Goal: Navigation & Orientation: Find specific page/section

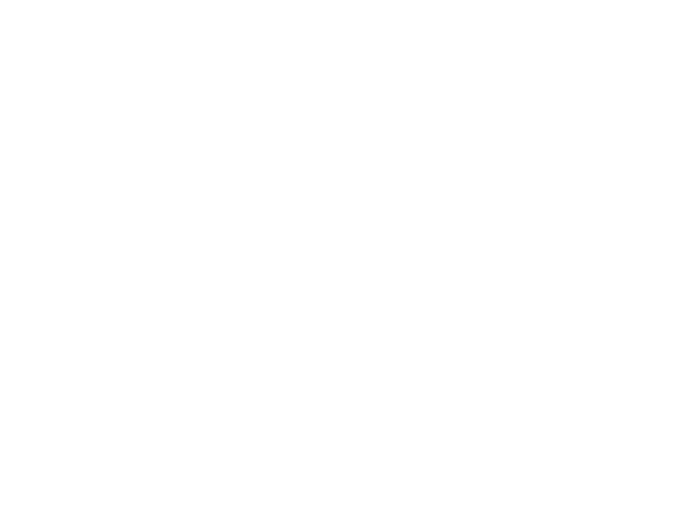
select select ""en""
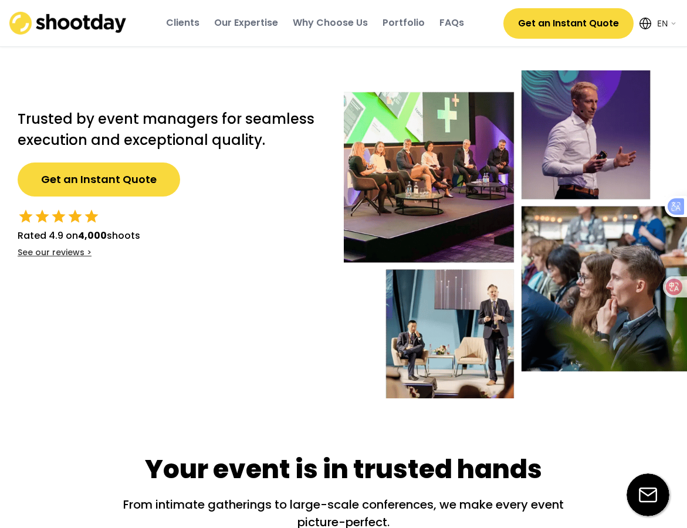
click at [245, 30] on div "Our Expertise" at bounding box center [246, 24] width 64 height 32
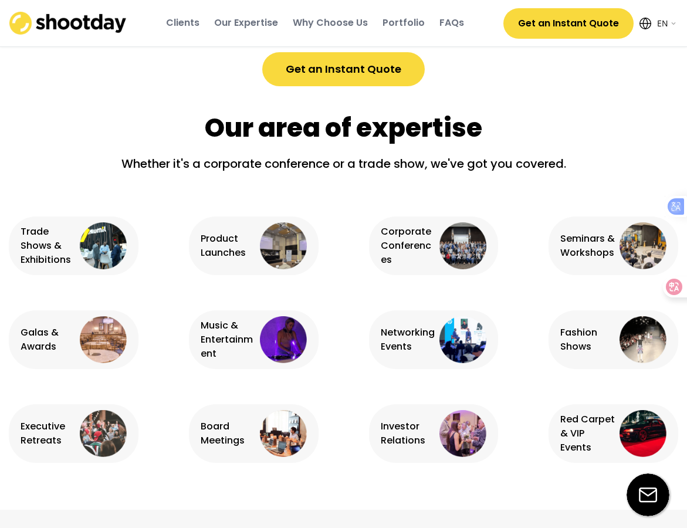
scroll to position [727, 0]
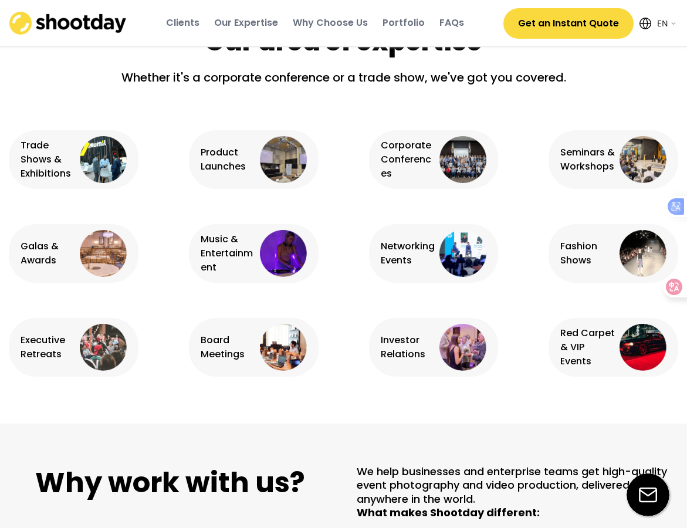
click at [103, 163] on img at bounding box center [103, 159] width 47 height 47
click at [36, 168] on div "Trade Shows & Exhibitions" at bounding box center [49, 160] width 56 height 42
click at [96, 150] on img at bounding box center [103, 159] width 47 height 47
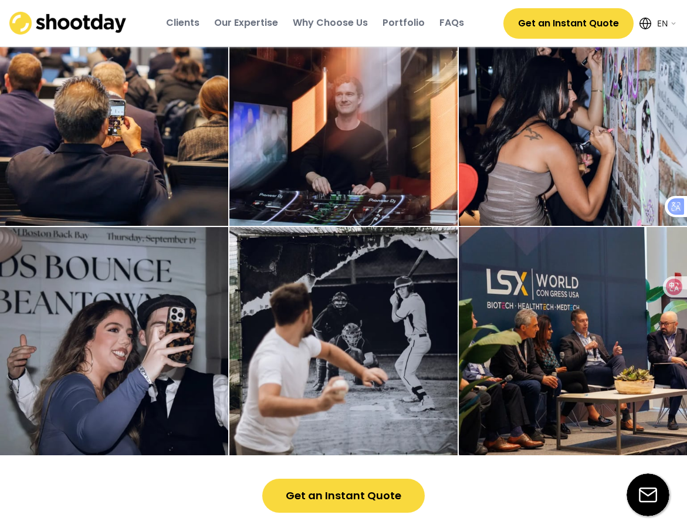
scroll to position [2958, 0]
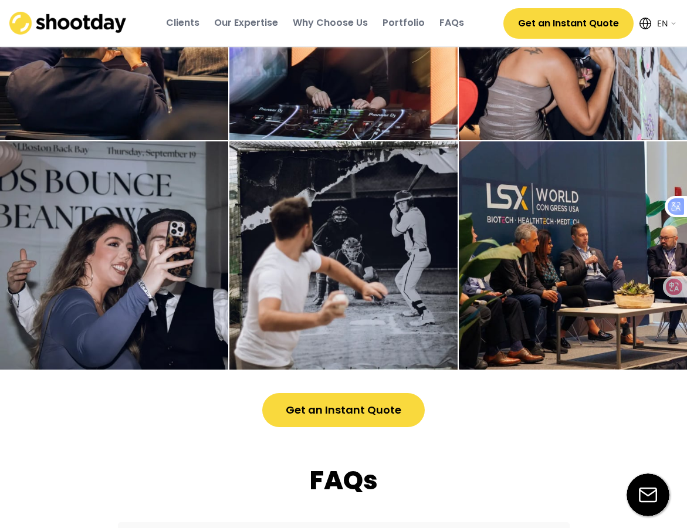
drag, startPoint x: 551, startPoint y: 271, endPoint x: 401, endPoint y: 287, distance: 151.2
click at [401, 287] on img at bounding box center [344, 255] width 228 height 228
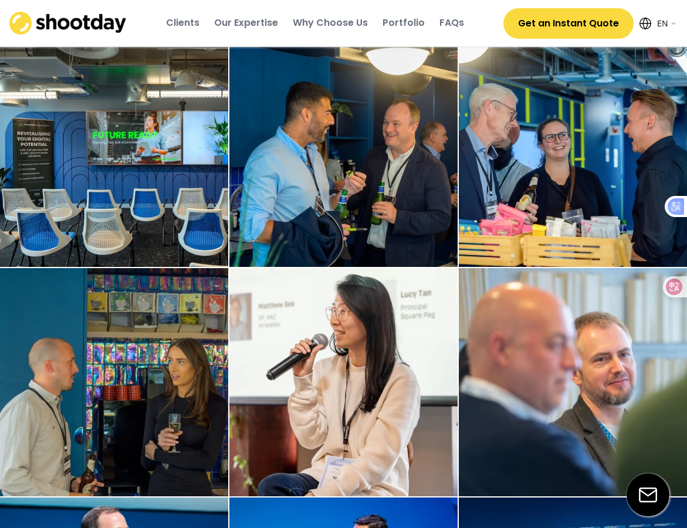
scroll to position [1667, 0]
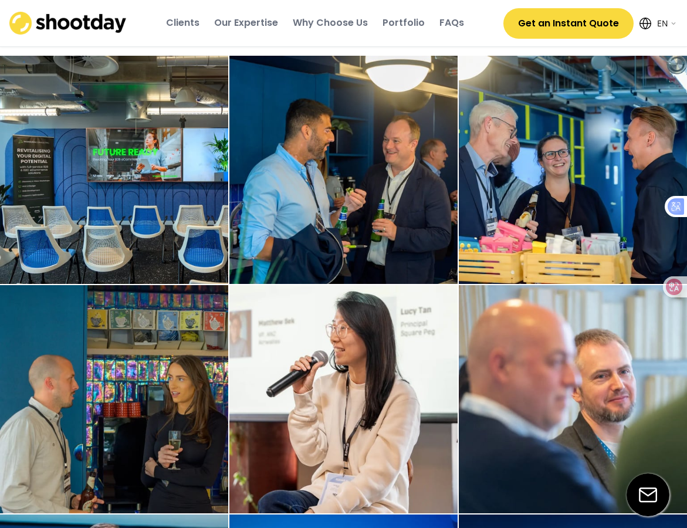
click at [426, 22] on div "Clients Our Expertise Why Choose Us Portfolio FAQs" at bounding box center [315, 24] width 365 height 32
click at [411, 23] on div "Portfolio" at bounding box center [404, 22] width 42 height 13
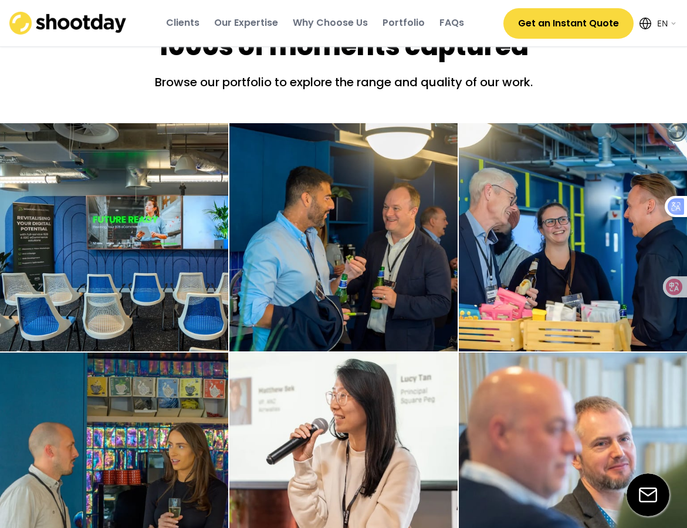
scroll to position [1595, 0]
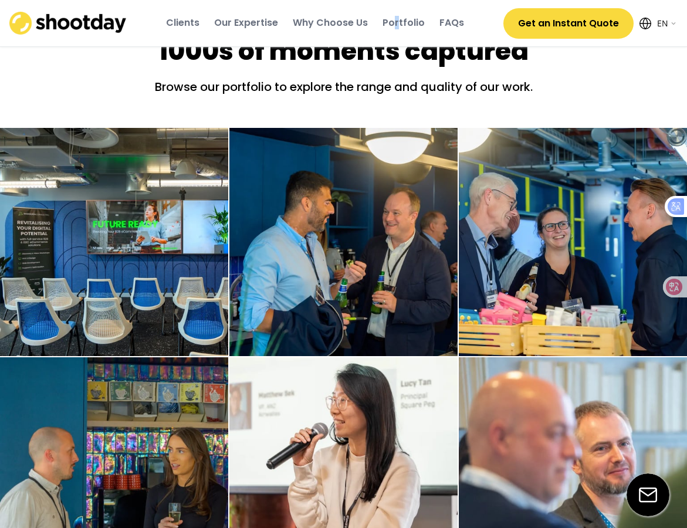
click at [398, 26] on div "Portfolio" at bounding box center [404, 22] width 42 height 13
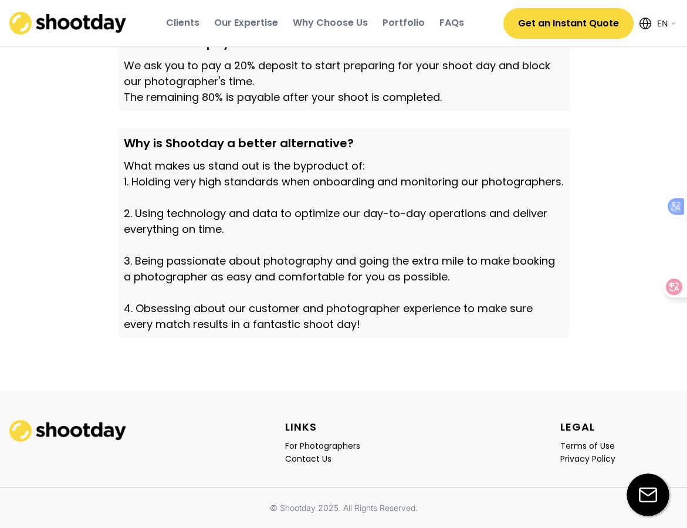
scroll to position [3989, 0]
click at [310, 444] on div "For Photographers" at bounding box center [322, 446] width 75 height 11
